Goal: Complete application form

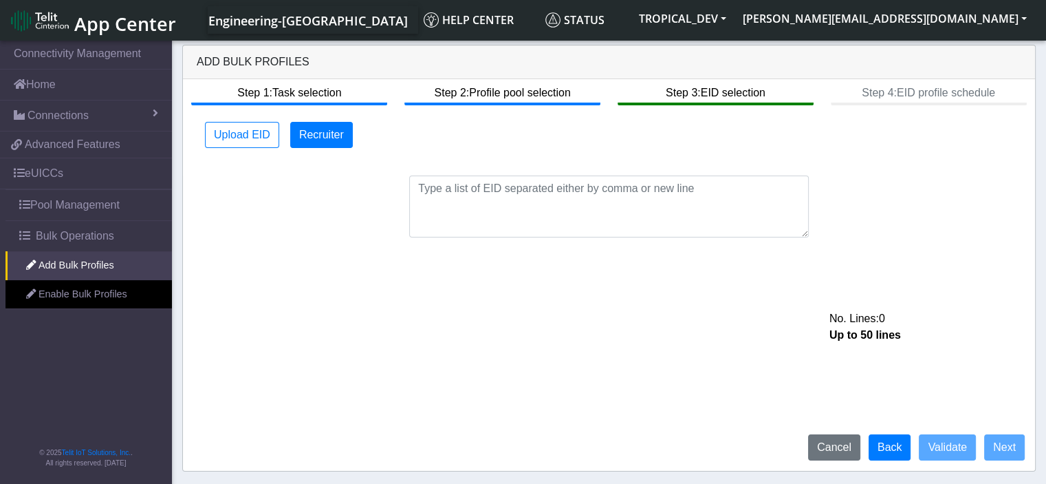
drag, startPoint x: 912, startPoint y: 324, endPoint x: 757, endPoint y: 275, distance: 161.7
click at [912, 324] on div "No. Lines: 0" at bounding box center [924, 318] width 210 height 17
click at [223, 131] on button "Upload EID" at bounding box center [242, 135] width 74 height 26
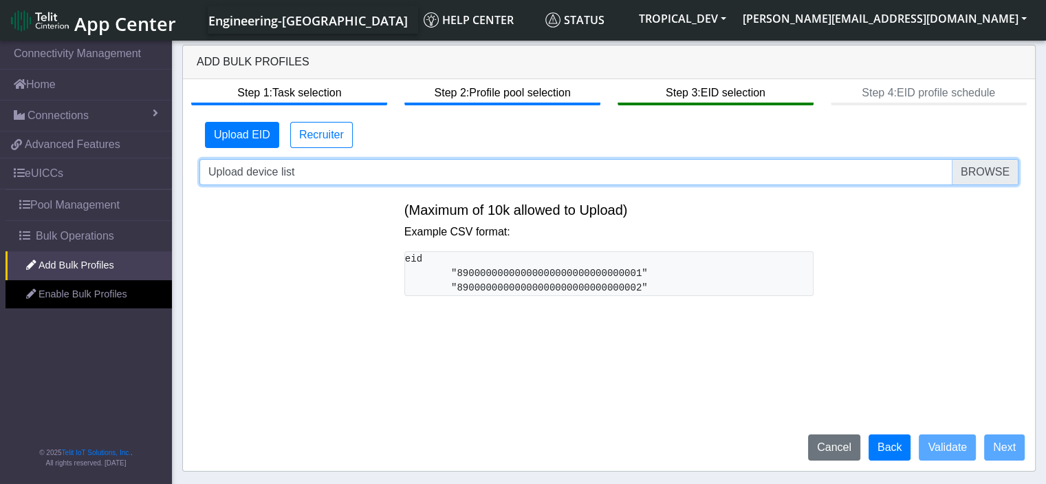
click at [1002, 178] on input "Upload device list" at bounding box center [609, 172] width 819 height 26
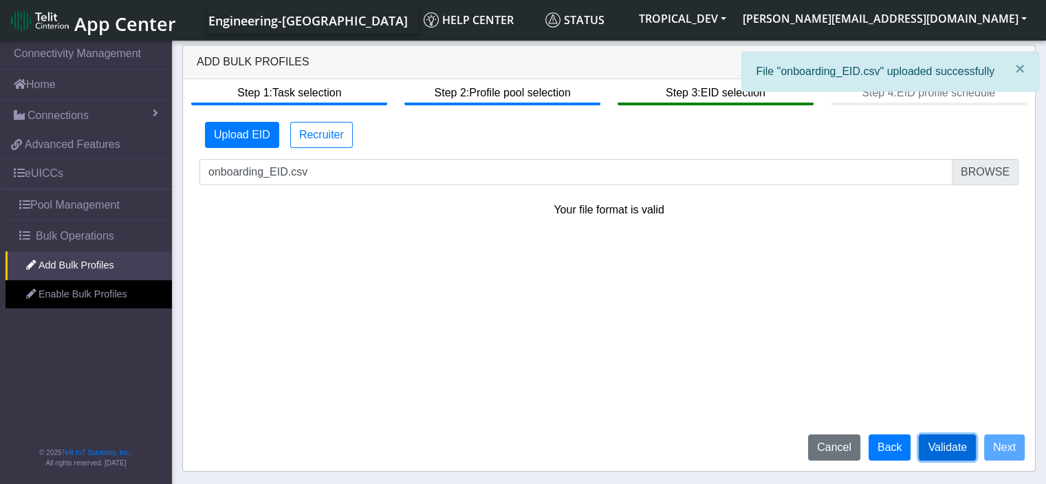
click at [945, 445] on button "Validate" at bounding box center [947, 447] width 57 height 26
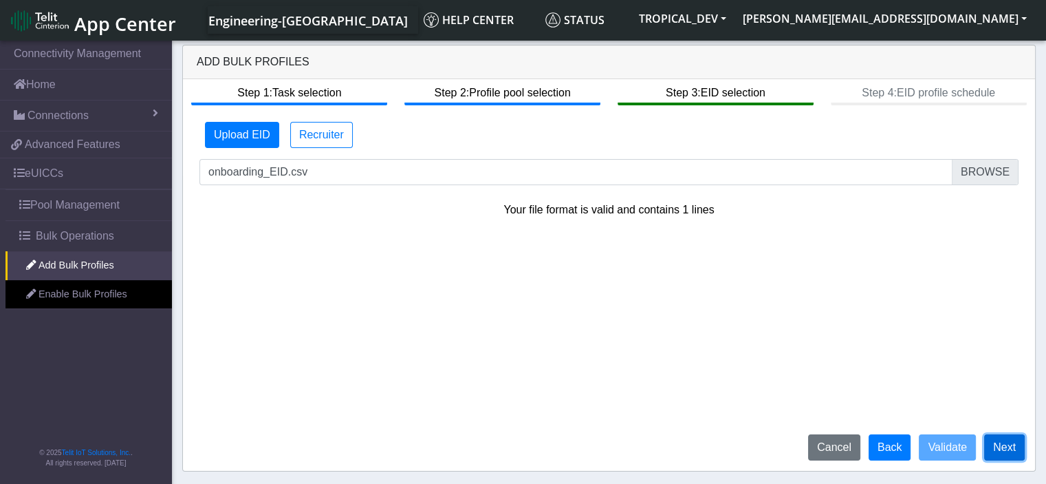
click at [1008, 456] on button "Next" at bounding box center [1005, 447] width 41 height 26
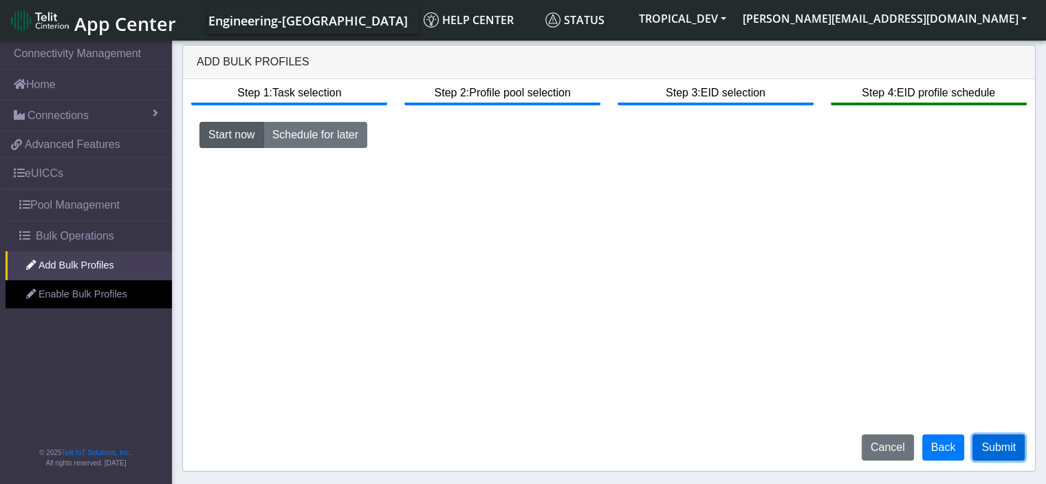
click at [999, 448] on button "Submit" at bounding box center [999, 447] width 52 height 26
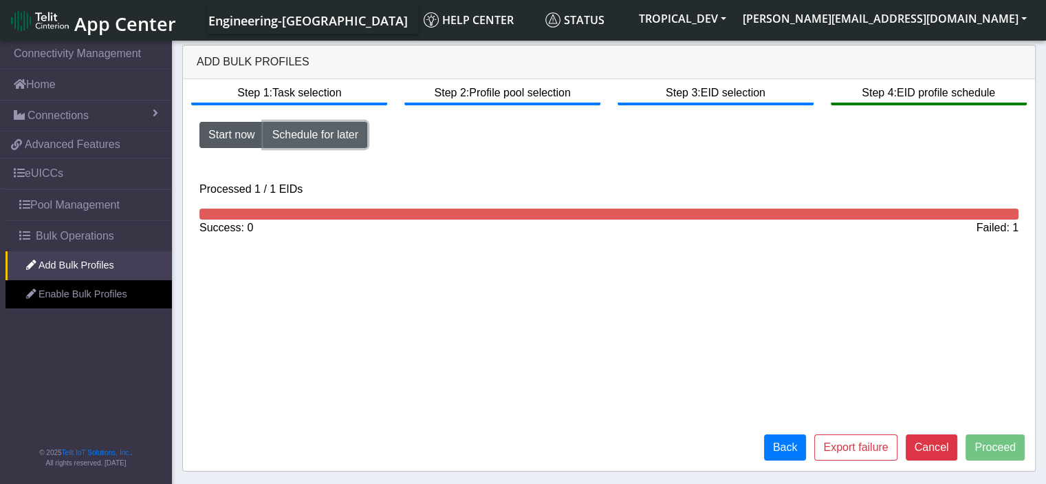
click at [320, 141] on button "Schedule for later" at bounding box center [316, 135] width 104 height 26
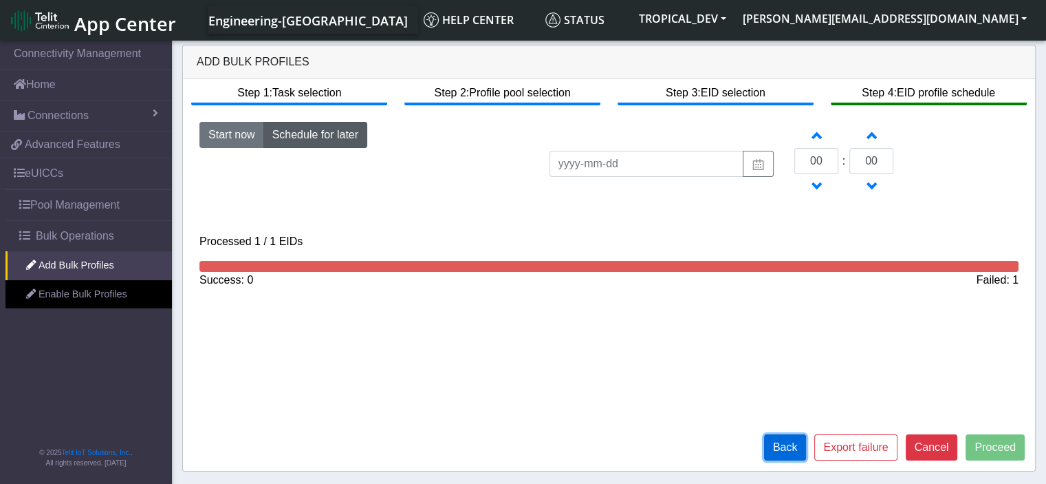
click at [807, 442] on button "Back" at bounding box center [785, 447] width 43 height 26
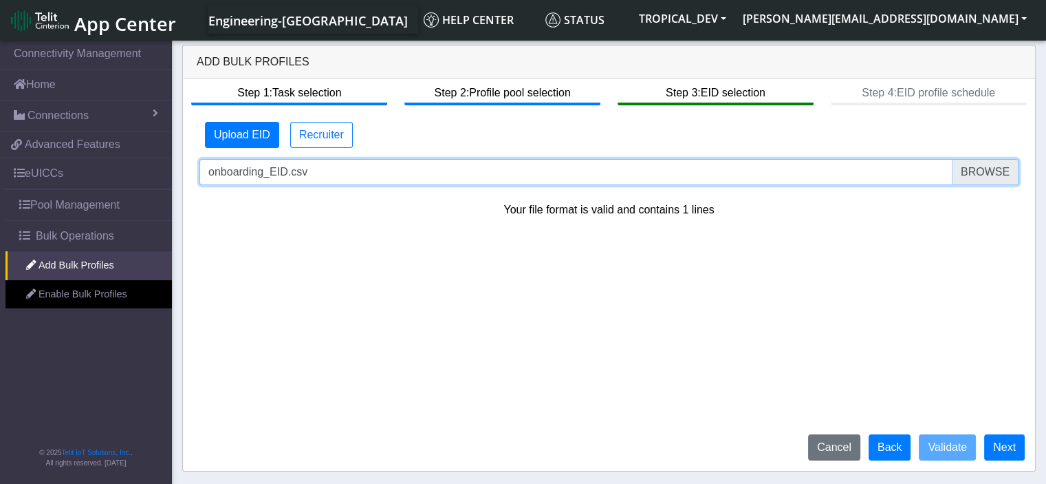
click at [991, 180] on input "onboarding_EID.csv" at bounding box center [609, 172] width 819 height 26
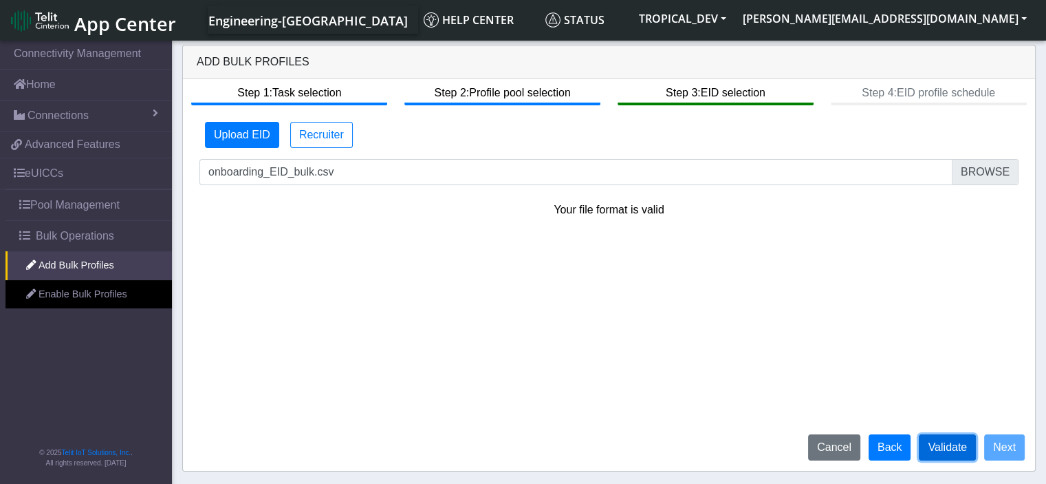
click at [944, 445] on button "Validate" at bounding box center [947, 447] width 57 height 26
